Goal: Navigation & Orientation: Find specific page/section

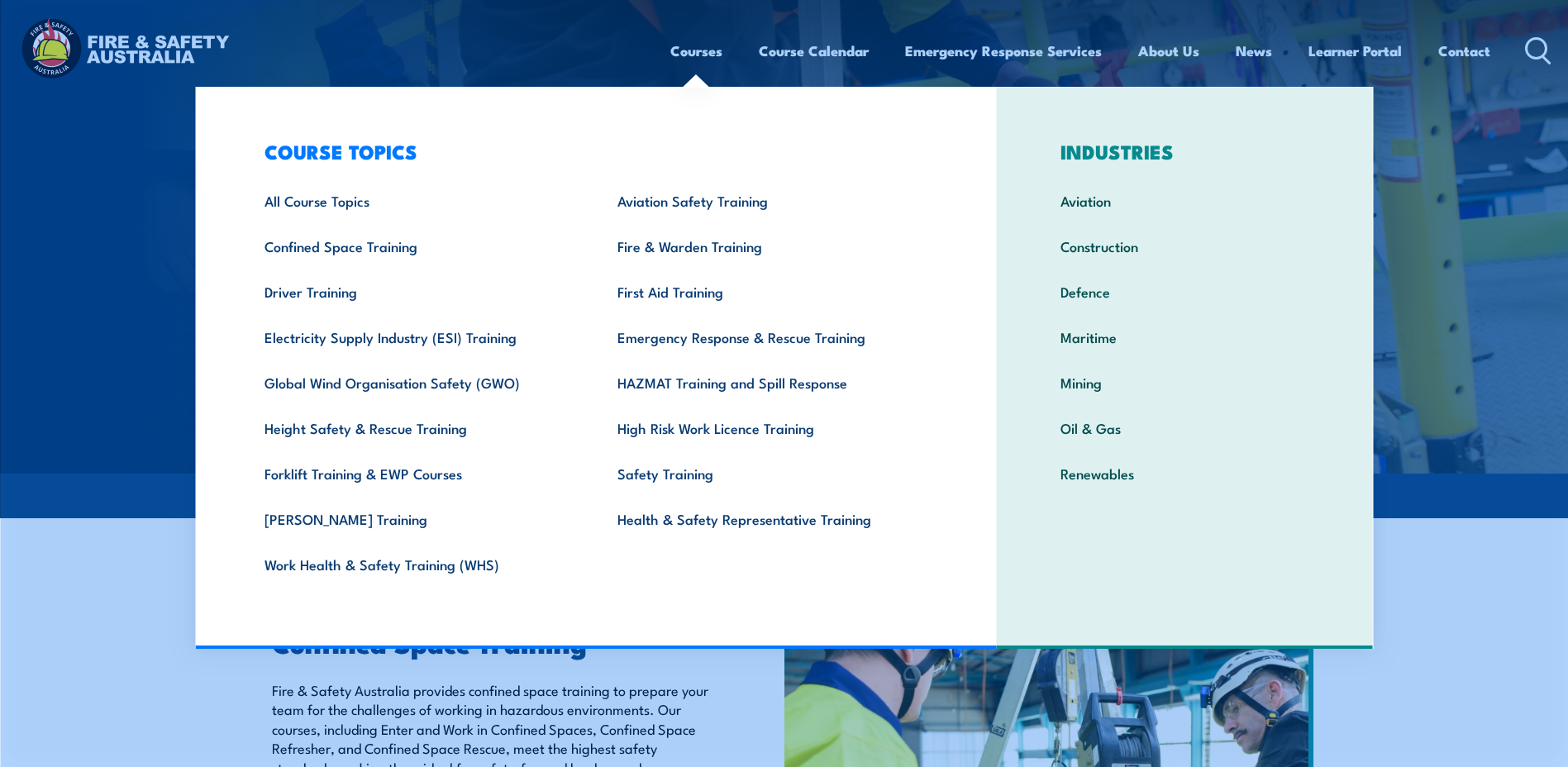
click at [678, 58] on link "Courses" at bounding box center [696, 51] width 52 height 44
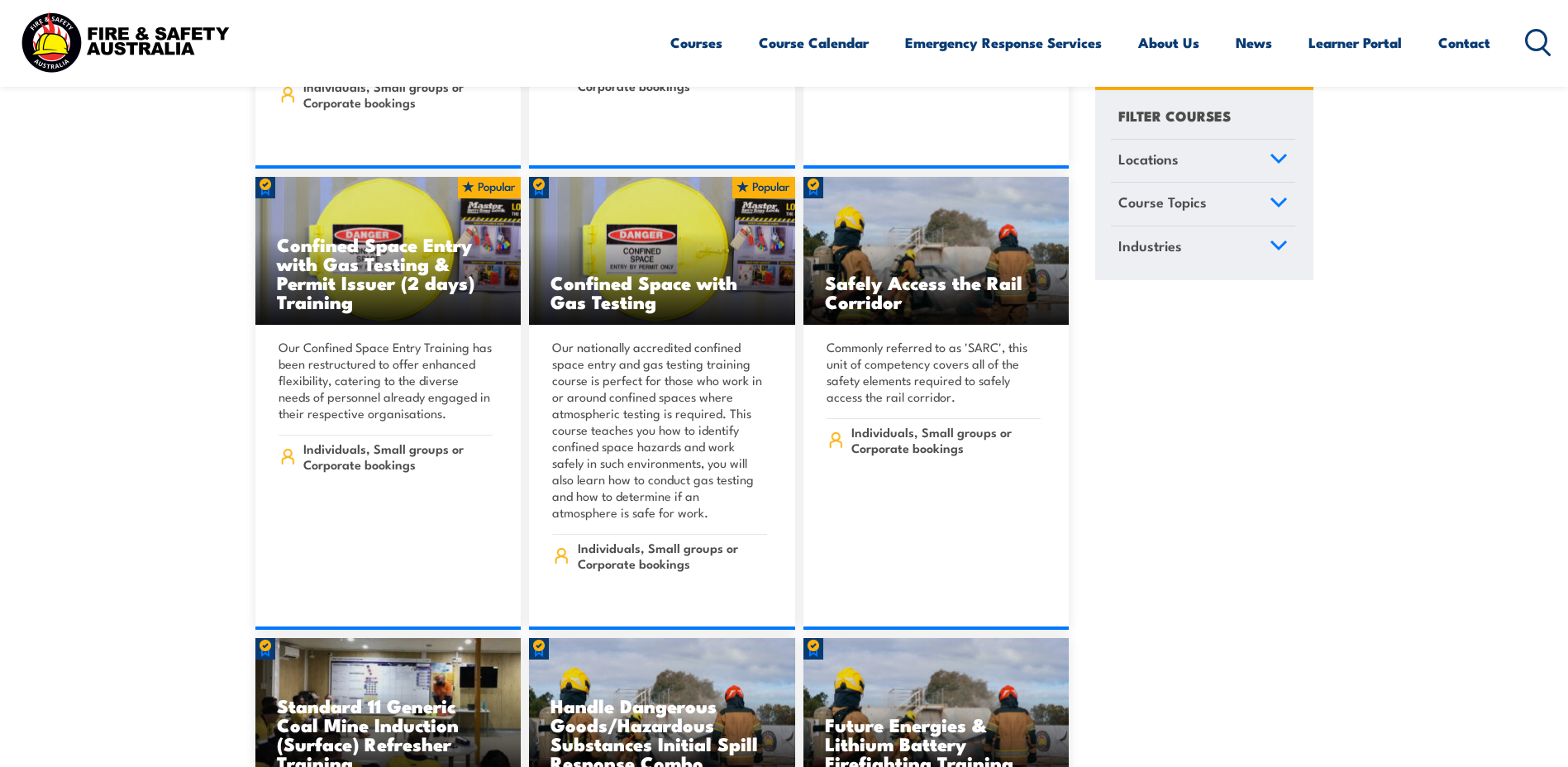
scroll to position [1735, 0]
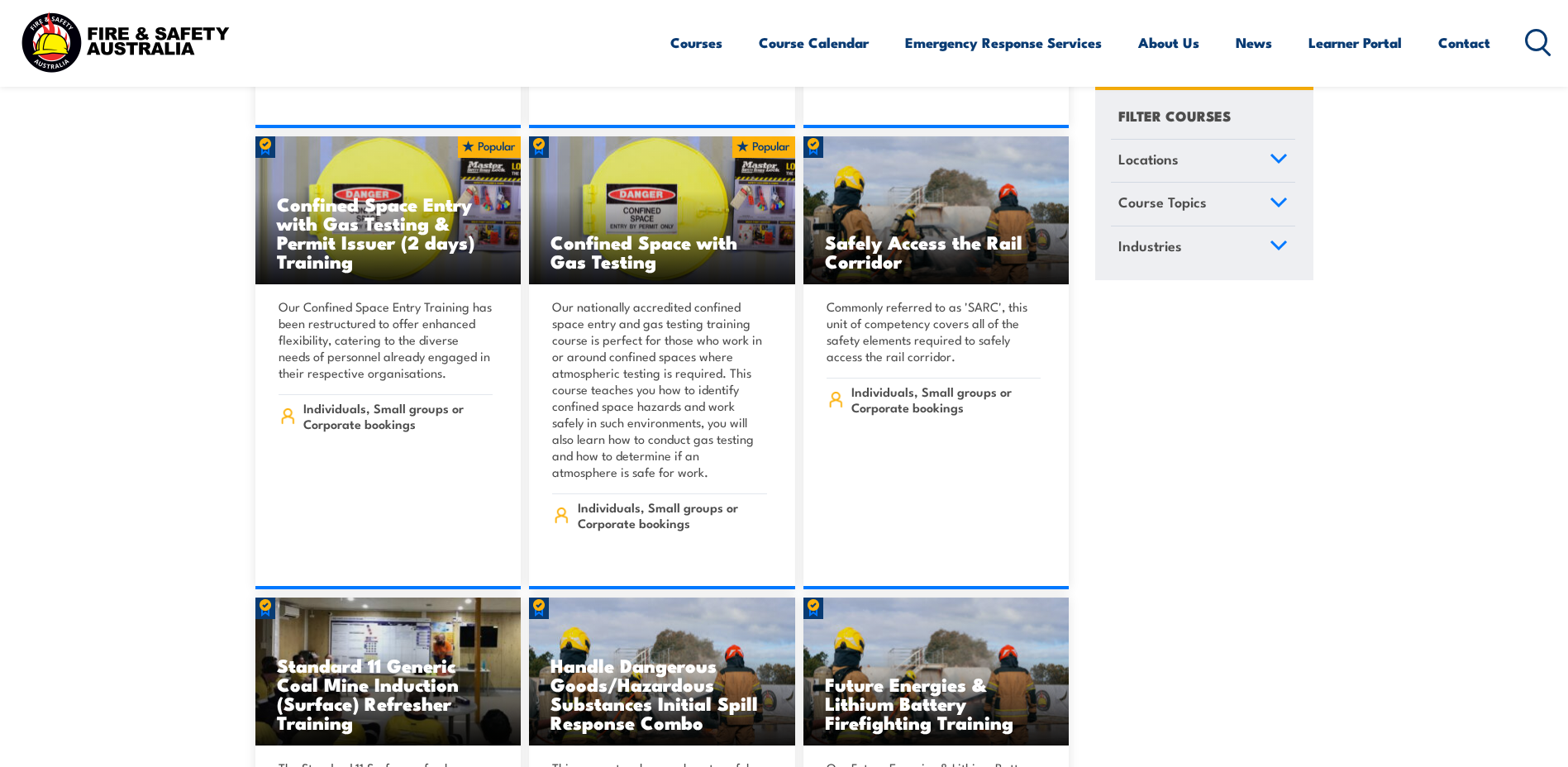
click at [1162, 167] on span "Locations" at bounding box center [1149, 159] width 60 height 22
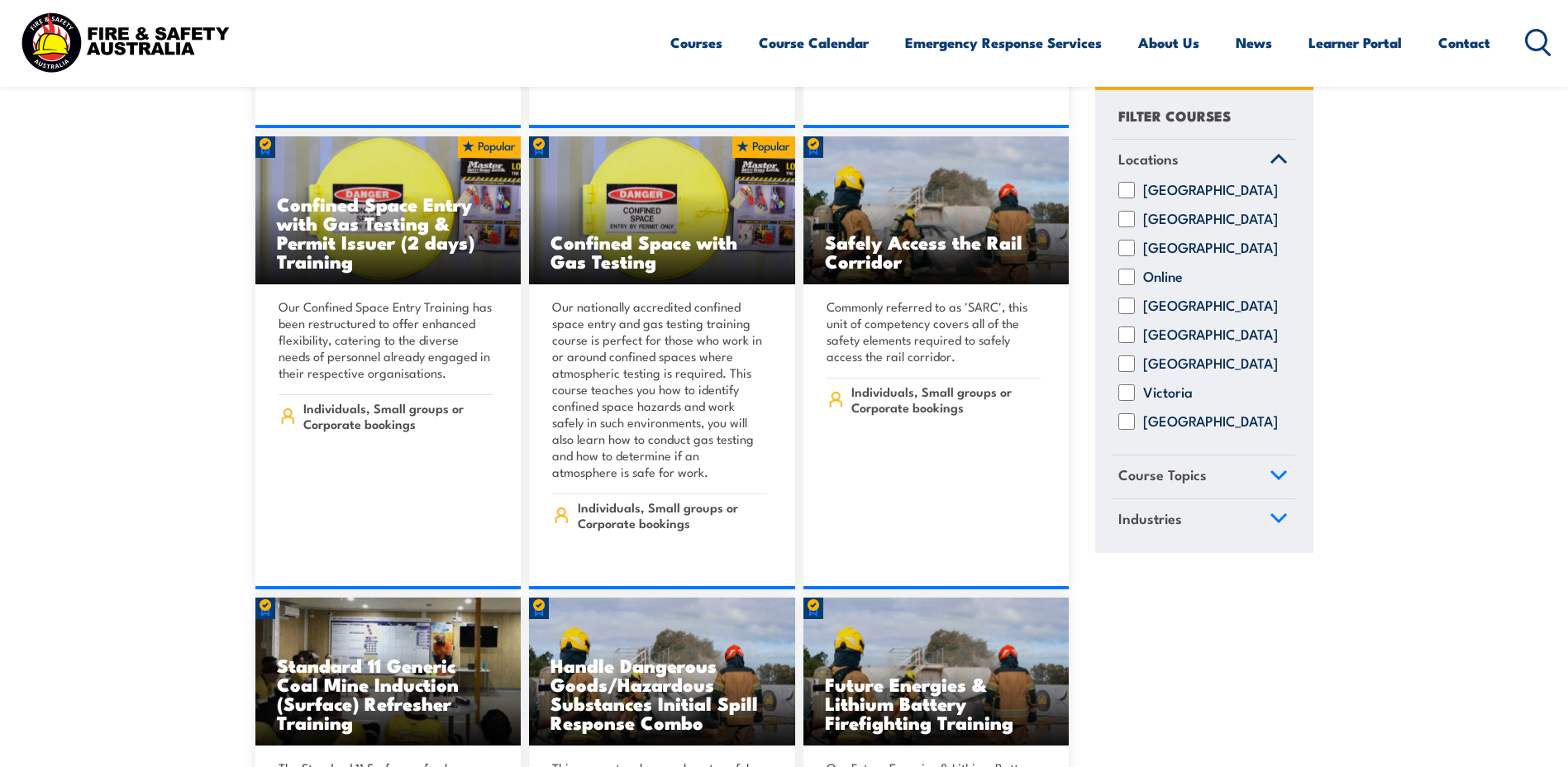
click at [1132, 315] on input "Queensland" at bounding box center [1127, 306] width 17 height 17
checkbox input "true"
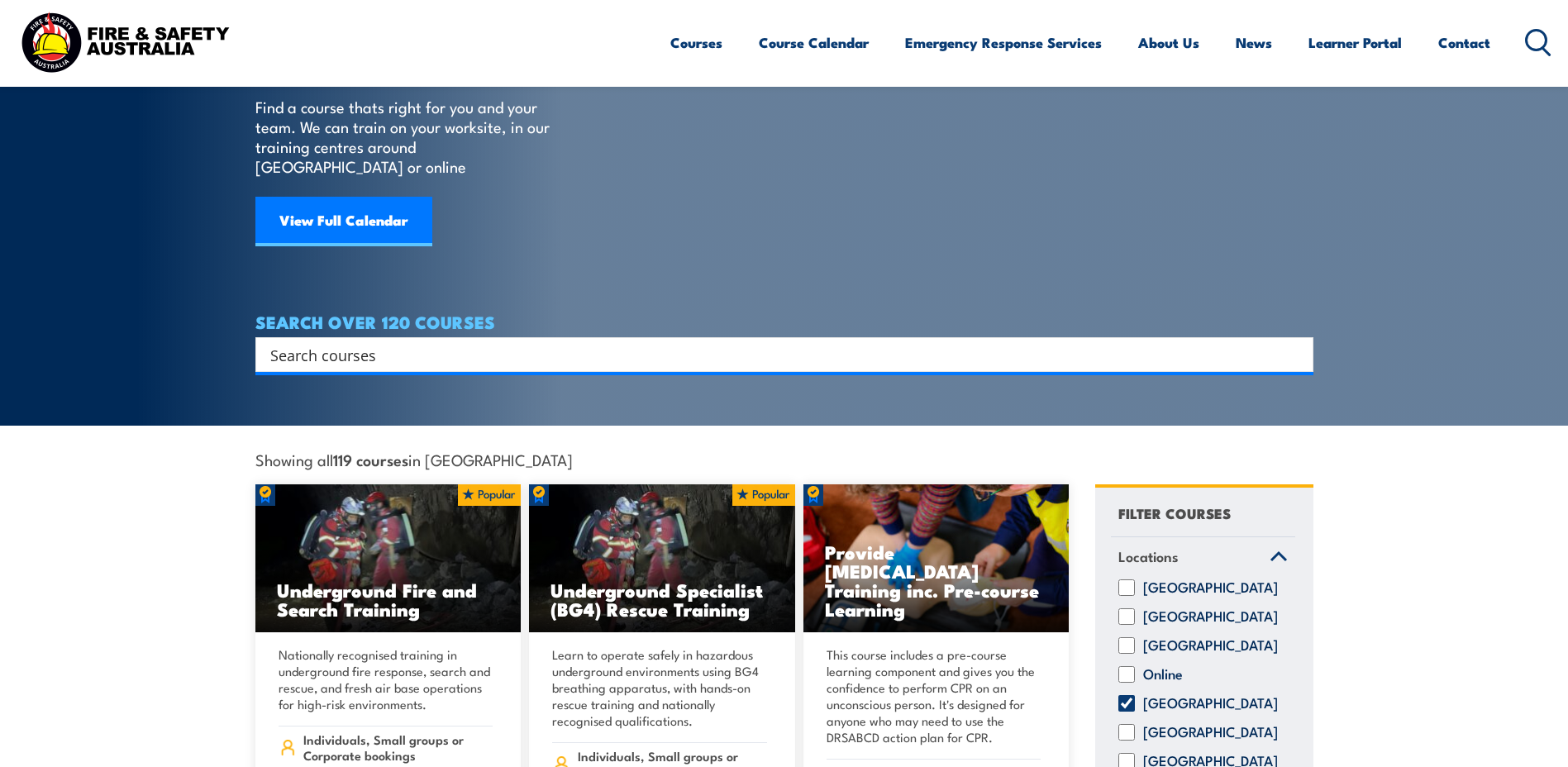
scroll to position [83, 0]
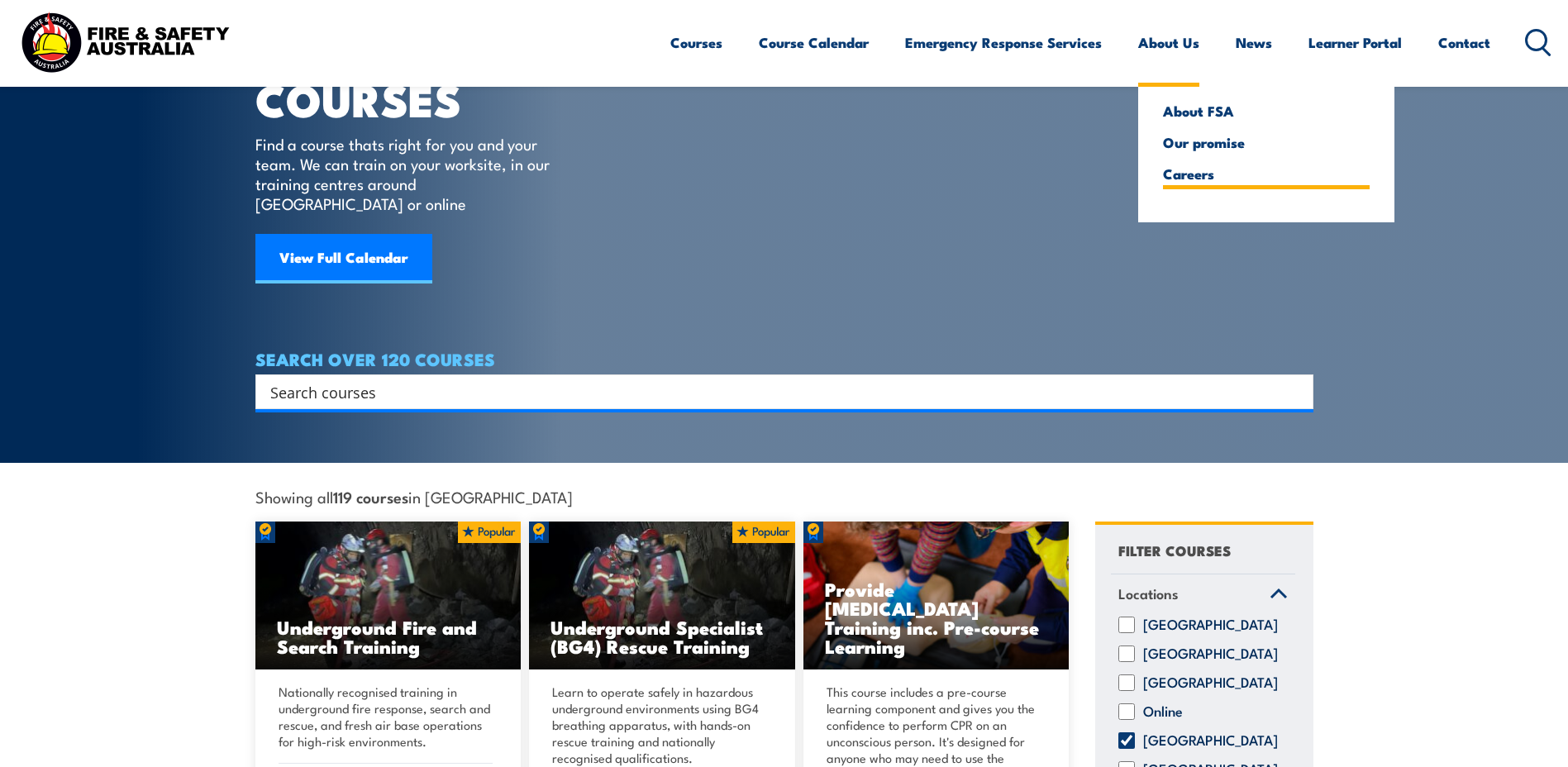
click at [1181, 173] on link "Careers" at bounding box center [1266, 173] width 207 height 15
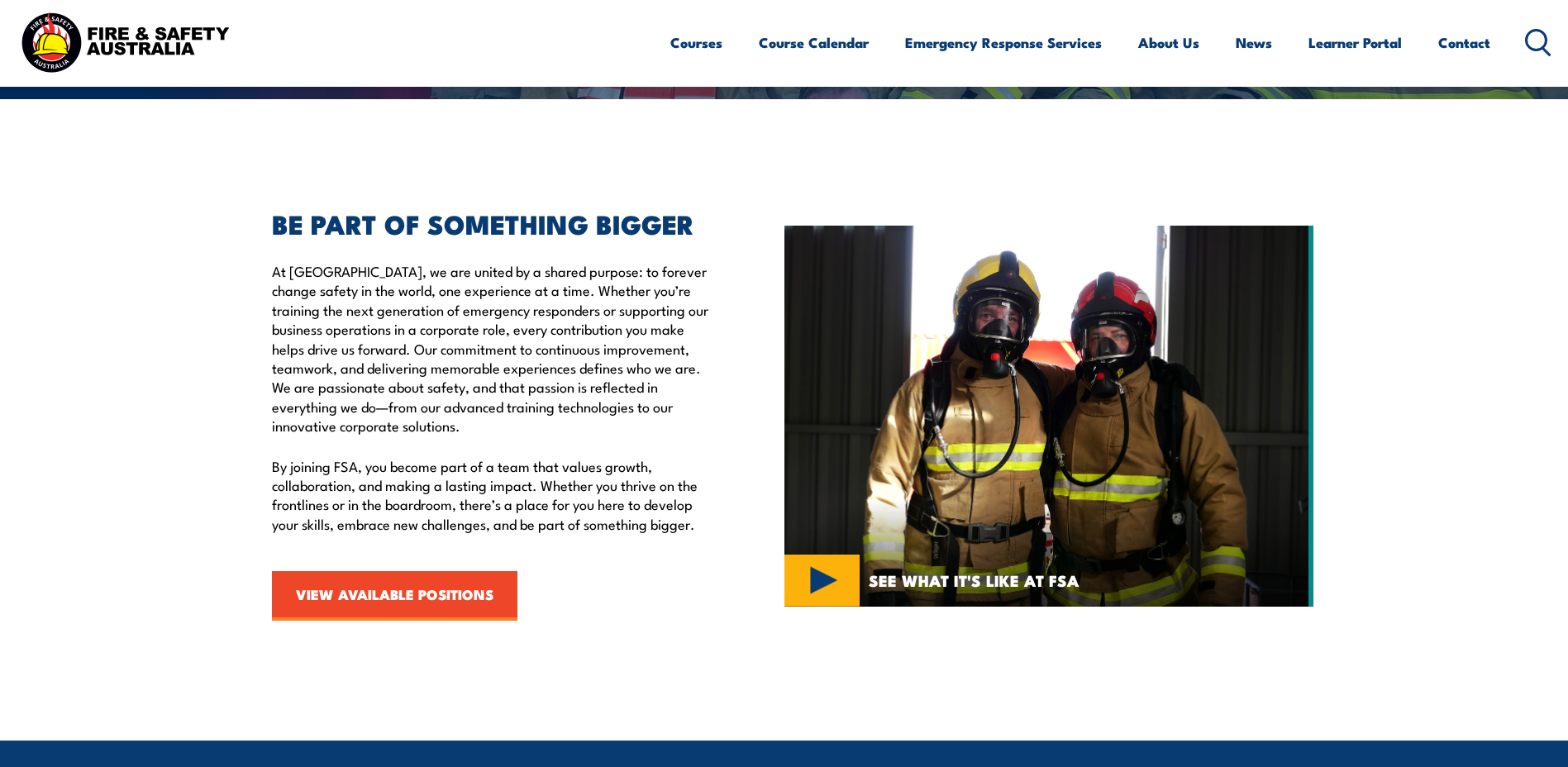
scroll to position [413, 0]
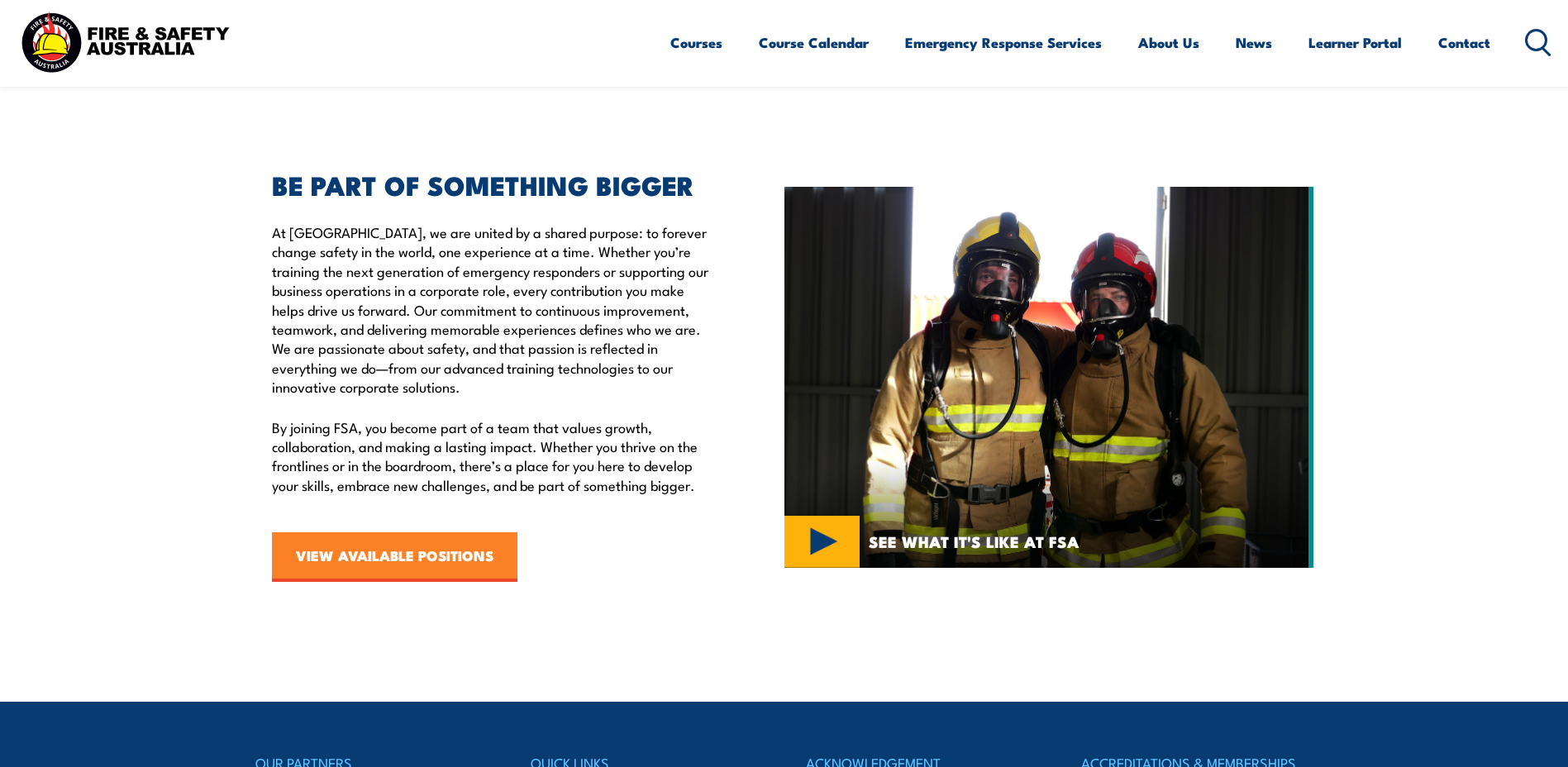
click at [391, 565] on link "VIEW AVAILABLE POSITIONS" at bounding box center [395, 557] width 245 height 49
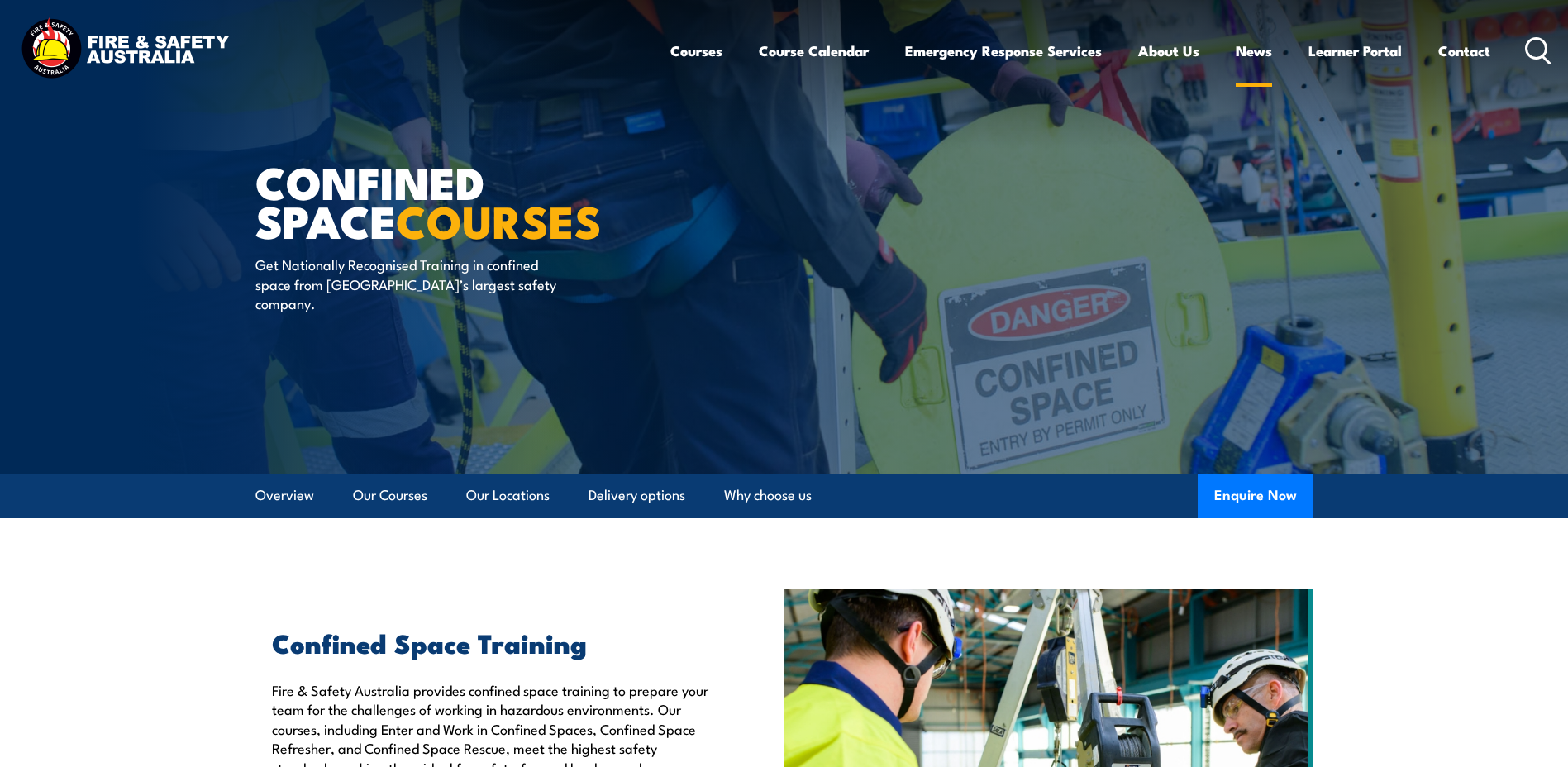
click at [1252, 48] on link "News" at bounding box center [1253, 51] width 36 height 44
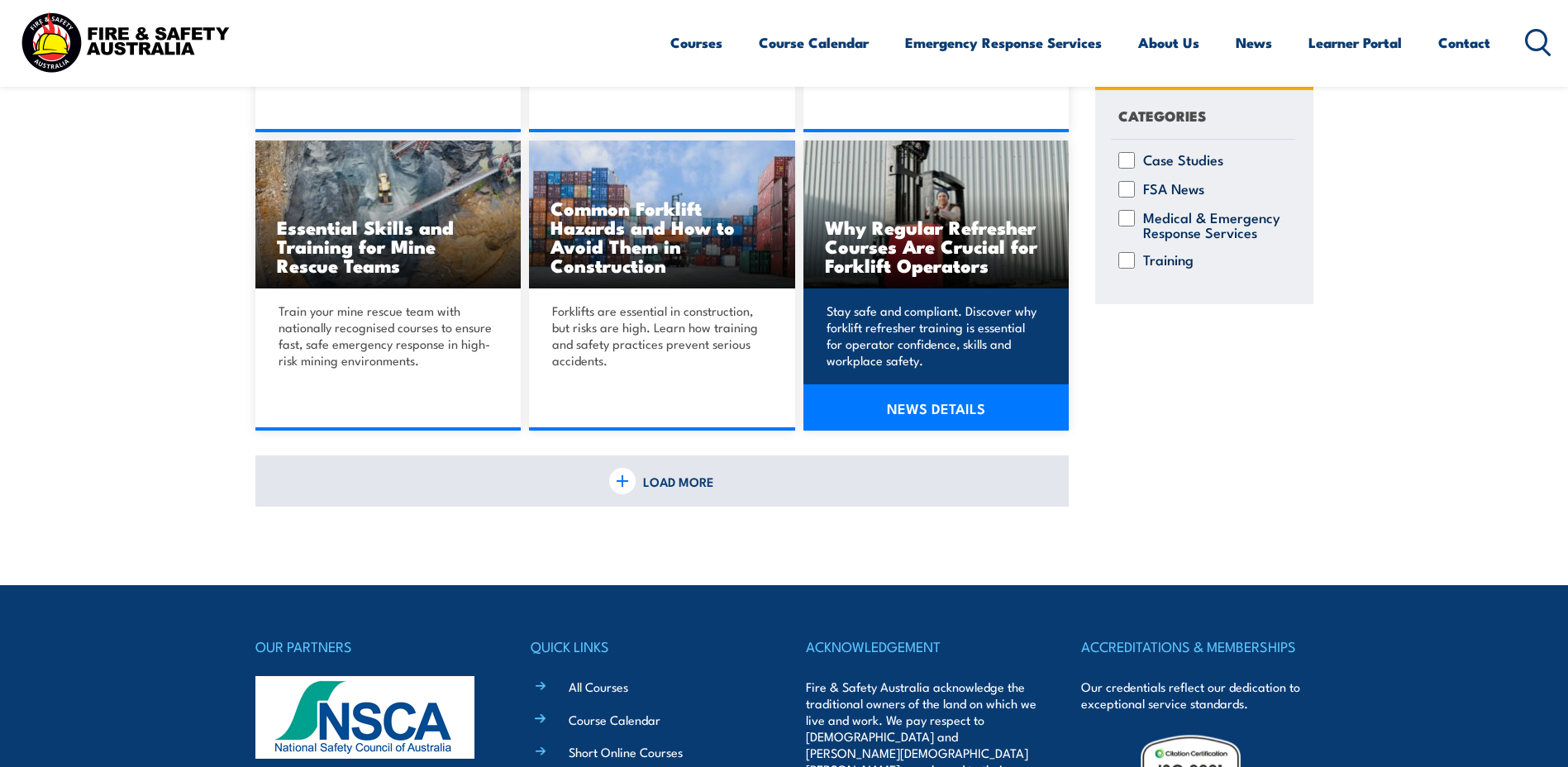
scroll to position [1074, 0]
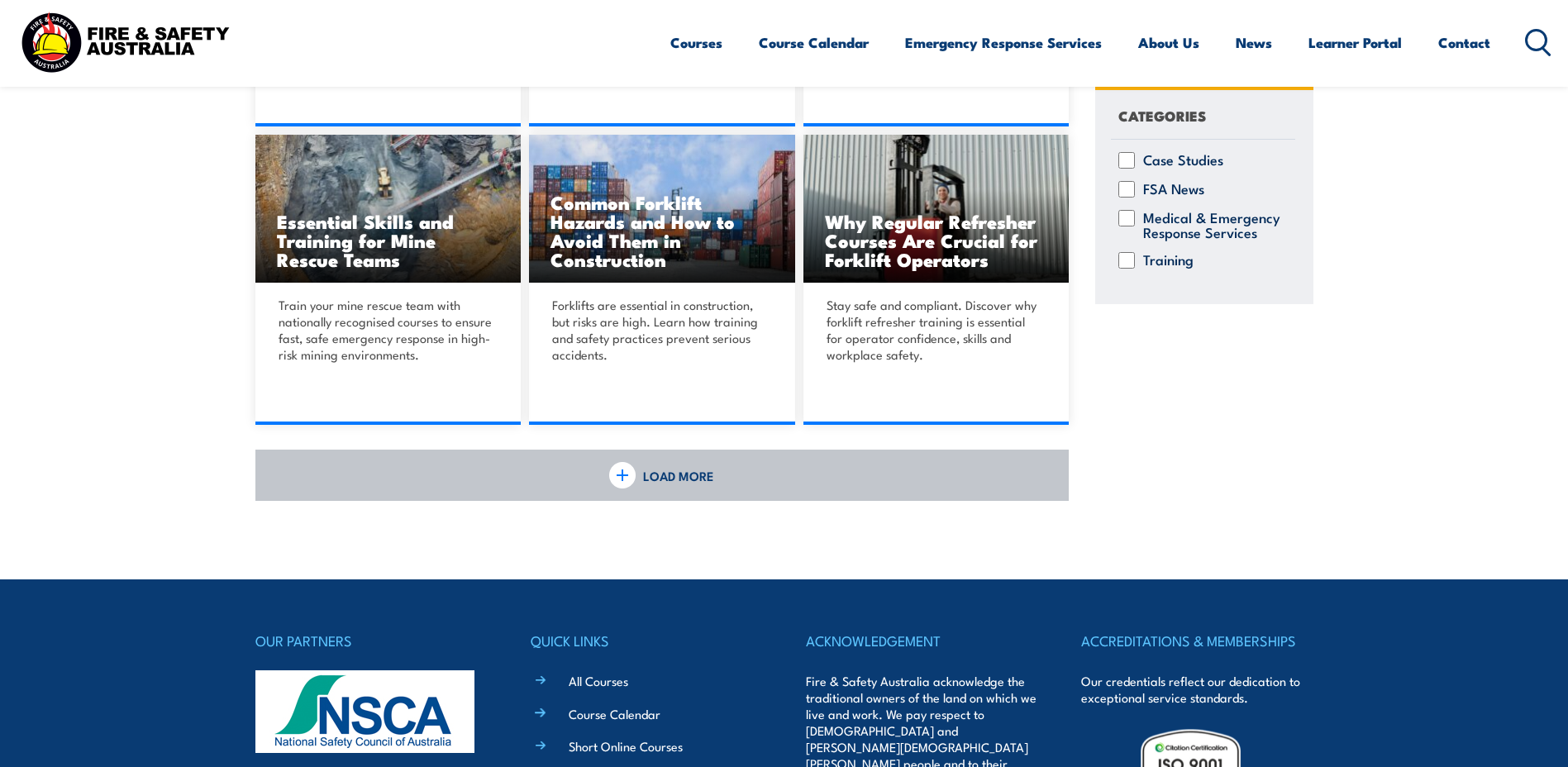
click at [631, 483] on img at bounding box center [622, 475] width 26 height 26
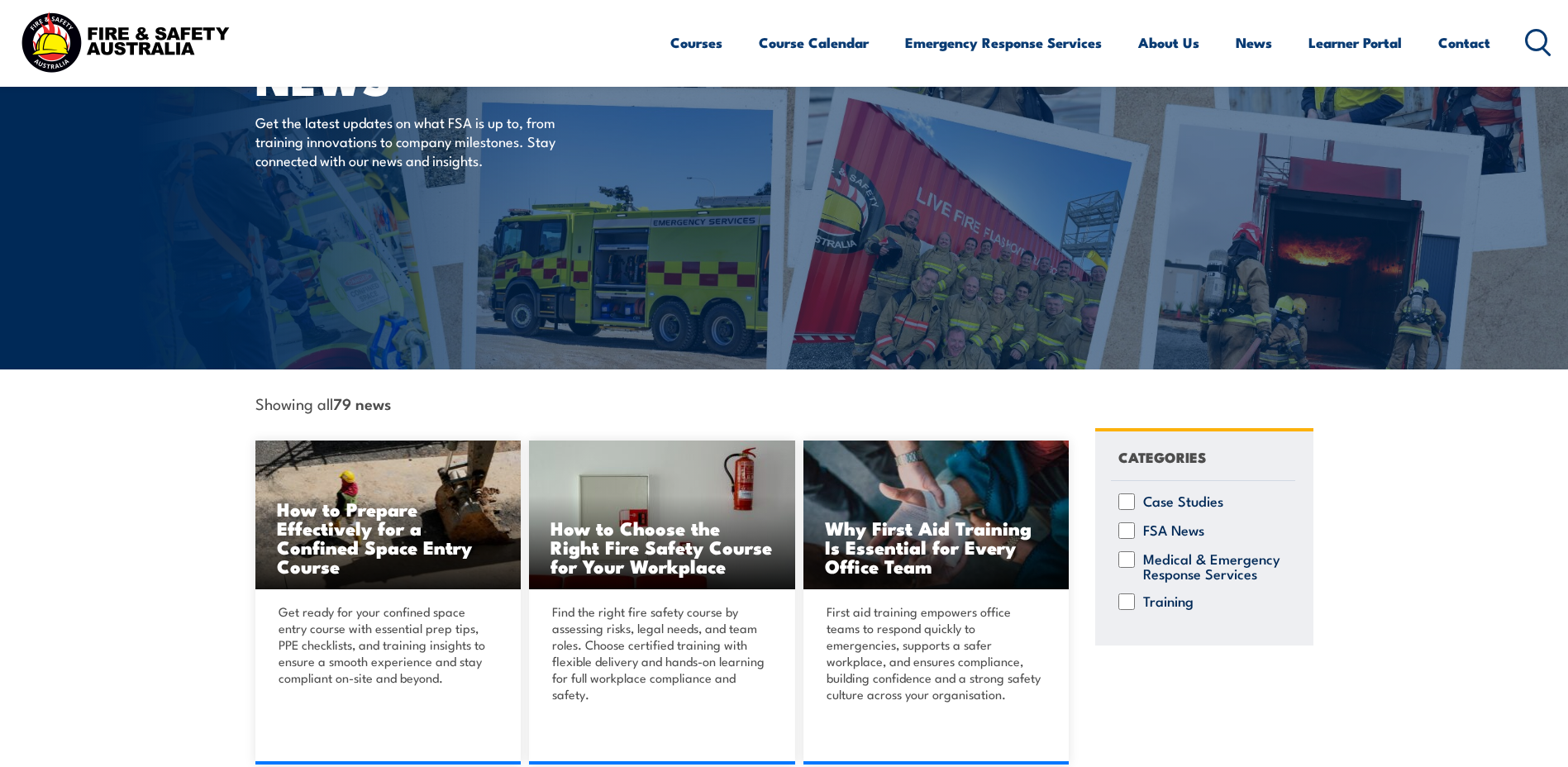
scroll to position [0, 0]
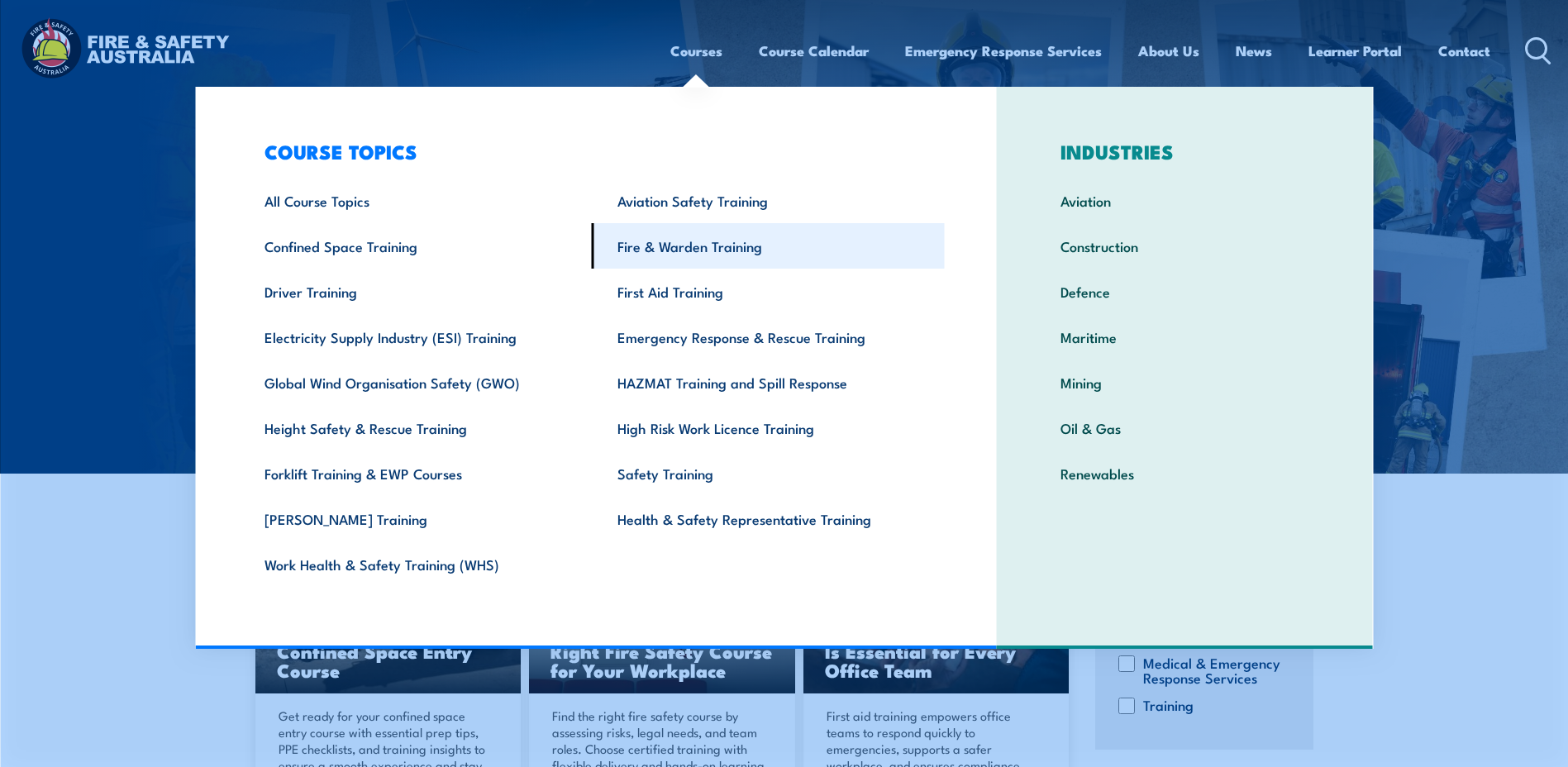
click at [653, 245] on link "Fire & Warden Training" at bounding box center [768, 245] width 353 height 45
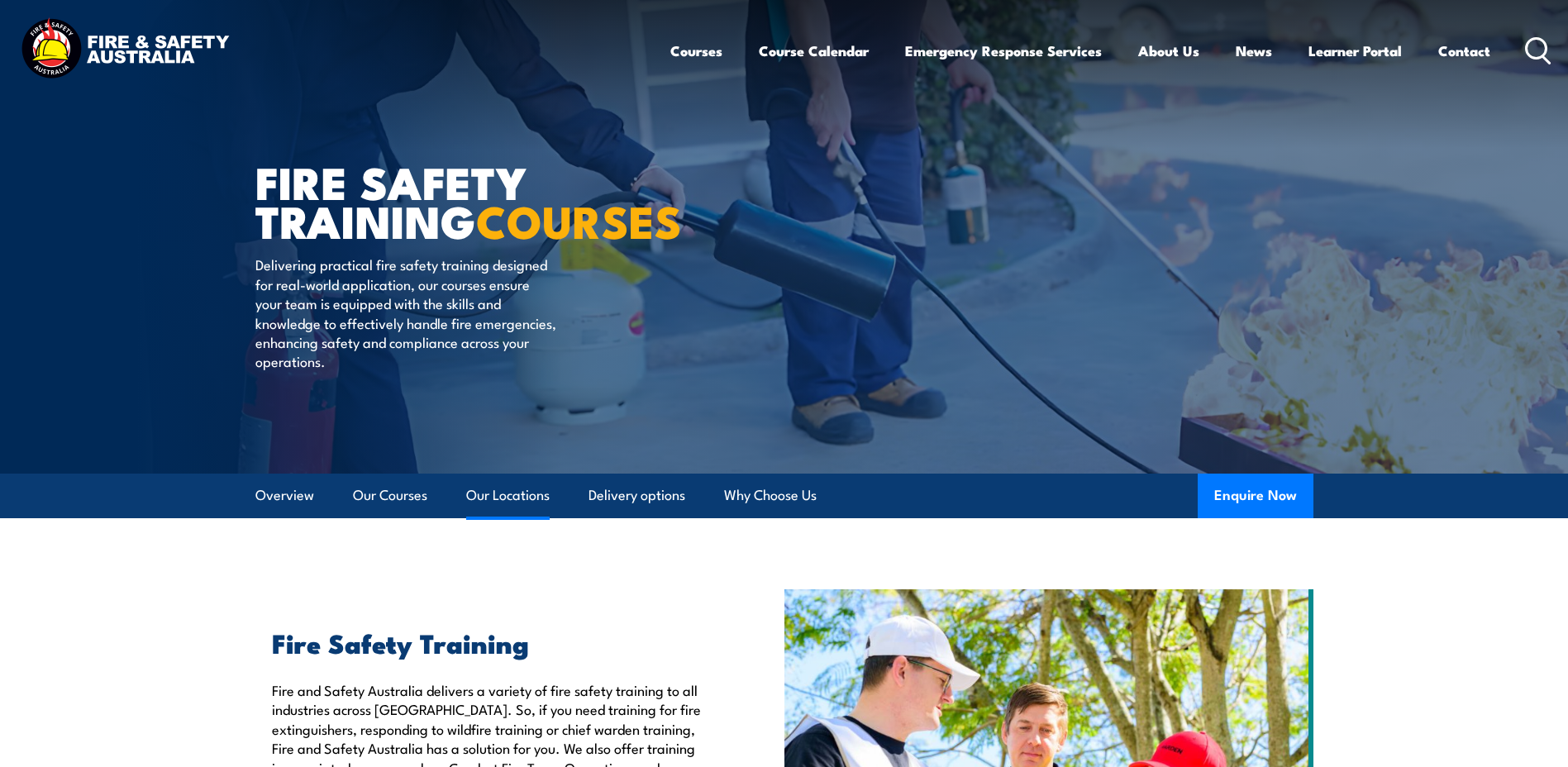
click at [501, 498] on link "Our Locations" at bounding box center [508, 495] width 84 height 44
click at [524, 496] on link "Our Locations" at bounding box center [508, 495] width 84 height 44
click at [530, 498] on link "Our Locations" at bounding box center [508, 495] width 84 height 44
click at [524, 499] on link "Our Locations" at bounding box center [508, 495] width 84 height 44
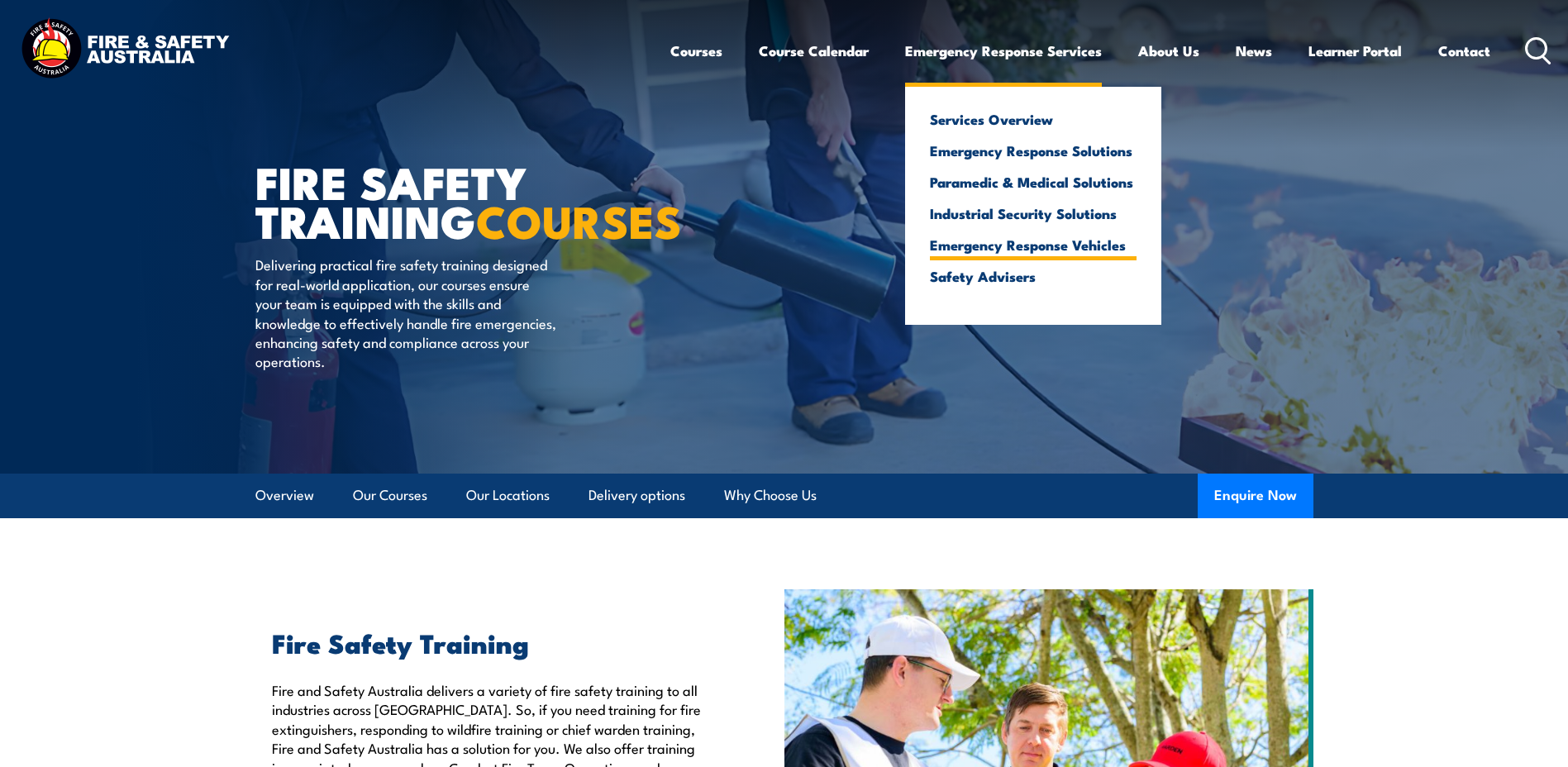
click at [958, 250] on link "Emergency Response Vehicles" at bounding box center [1033, 244] width 207 height 15
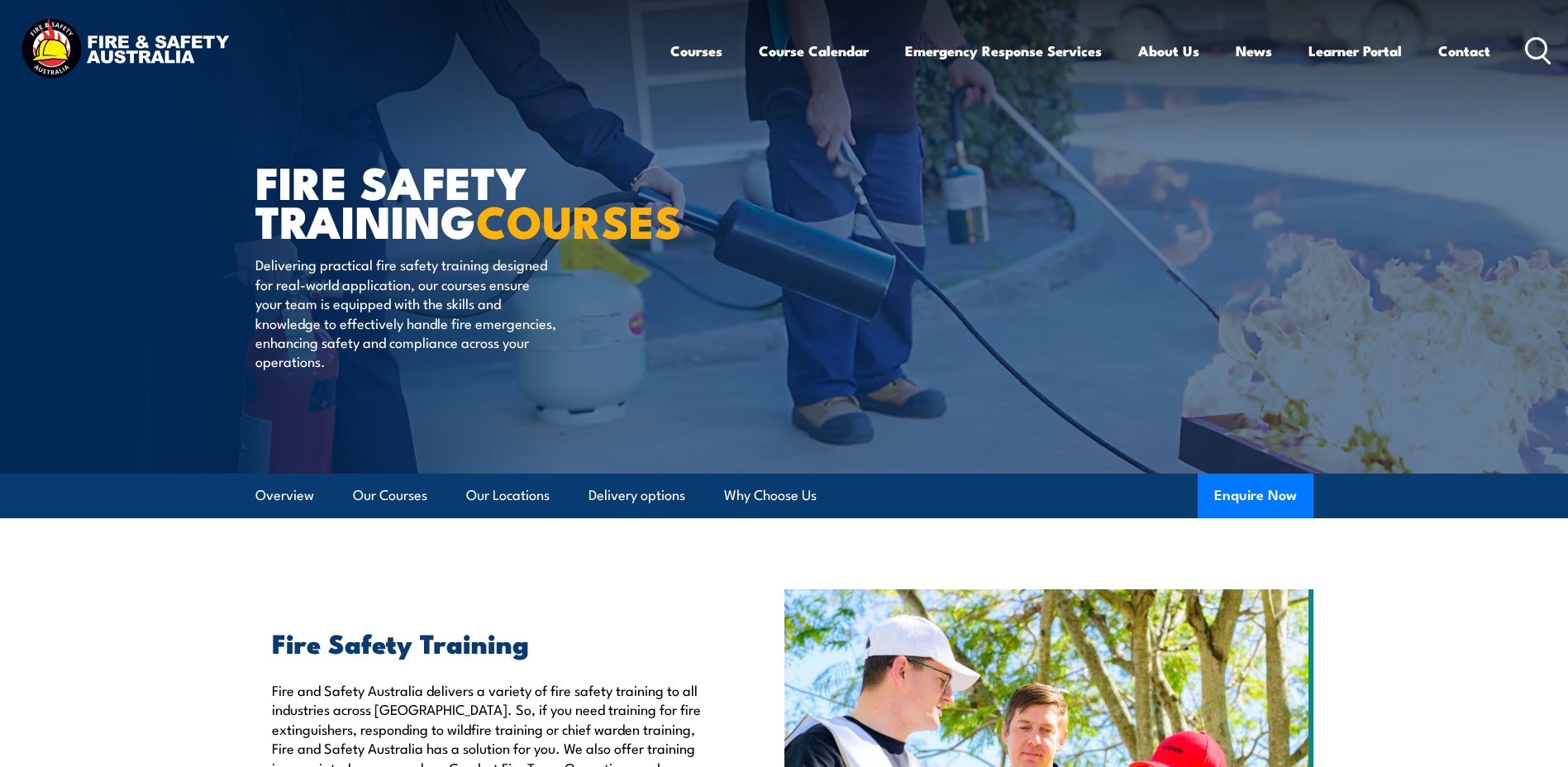
click at [70, 162] on img at bounding box center [784, 237] width 1568 height 473
